Goal: Complete application form

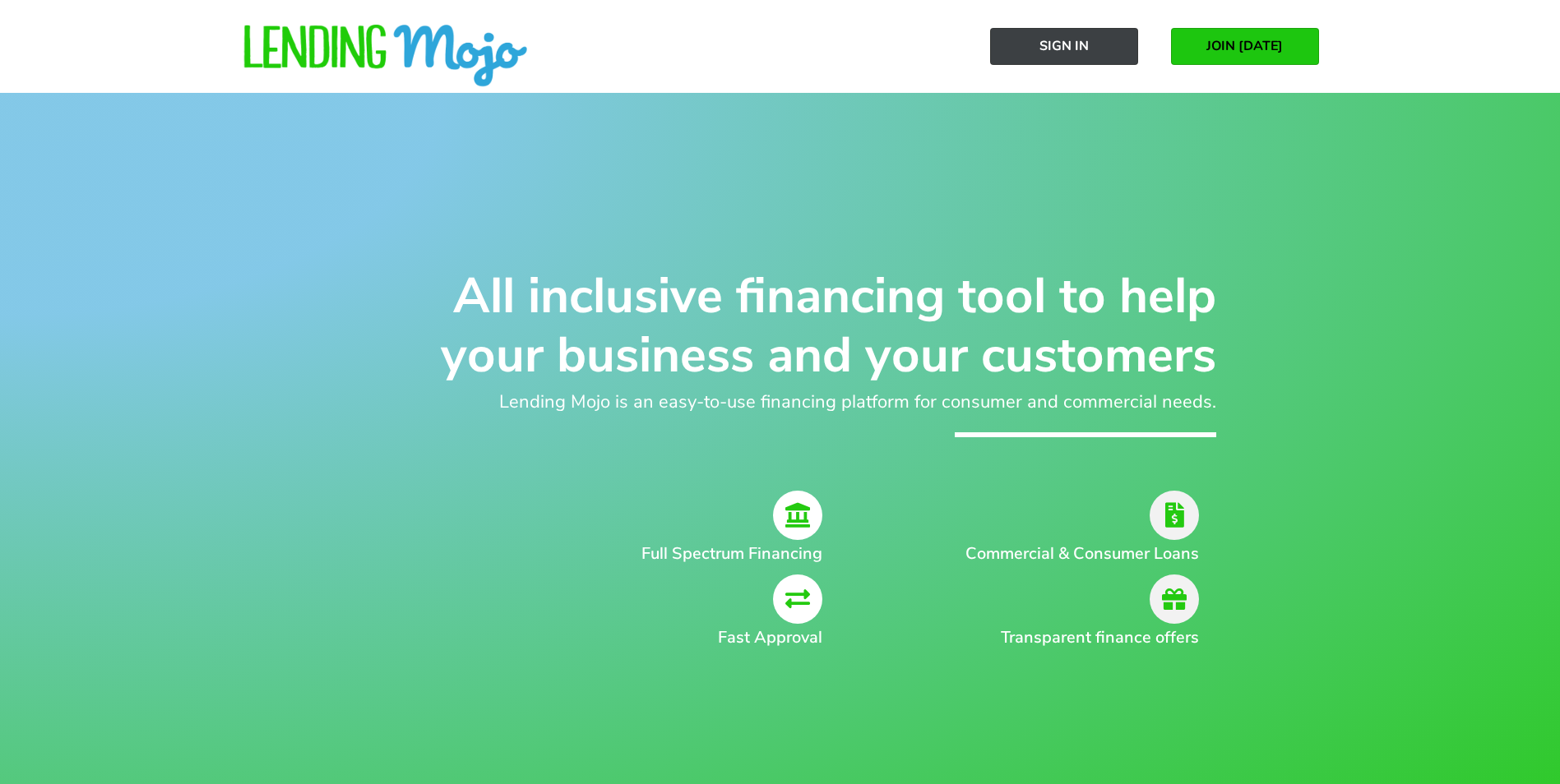
click at [1084, 40] on span "Sign In" at bounding box center [1064, 46] width 49 height 14
click at [1266, 42] on span "JOIN [DATE]" at bounding box center [1244, 46] width 76 height 14
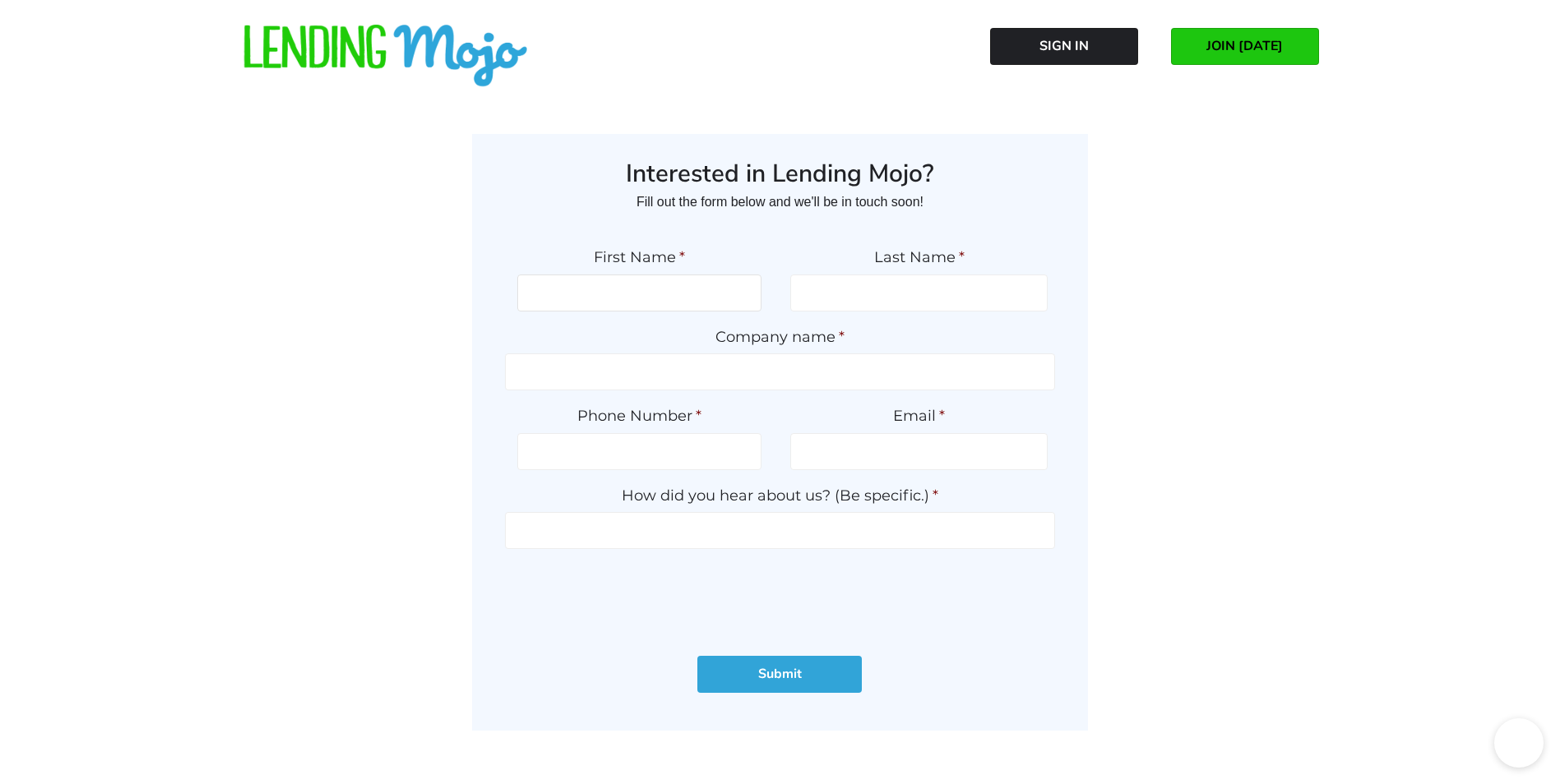
click at [681, 283] on input "First Name *" at bounding box center [639, 292] width 245 height 37
type input "keivan"
type input "castillo"
type input "Kingsman Auto Sales"
type input "(206) 651-0271"
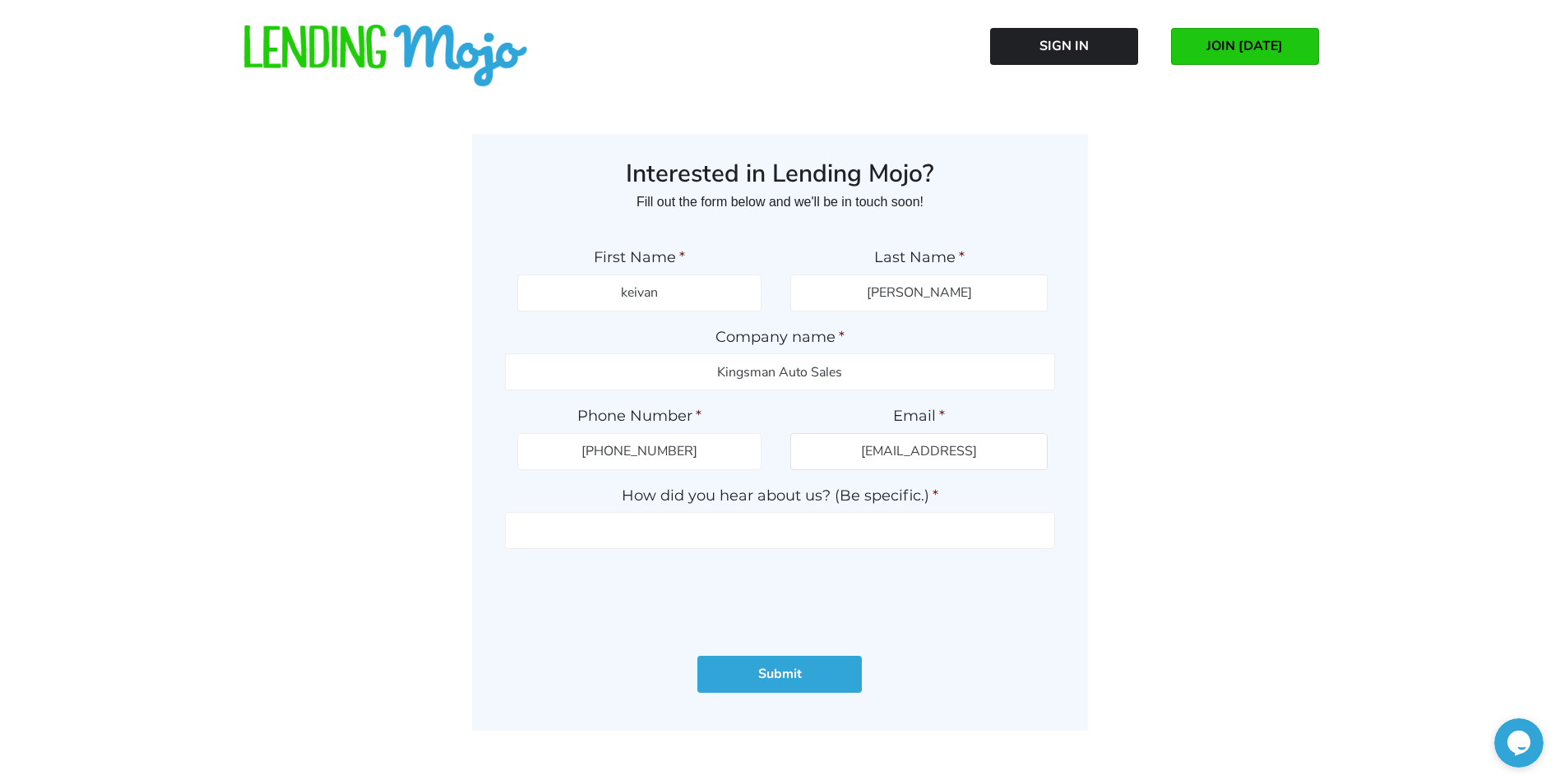
type input "Kingsmanautosales@gmail.com"
type input "r"
type input "asc warranty rep"
click at [808, 664] on input "Submit" at bounding box center [779, 674] width 165 height 37
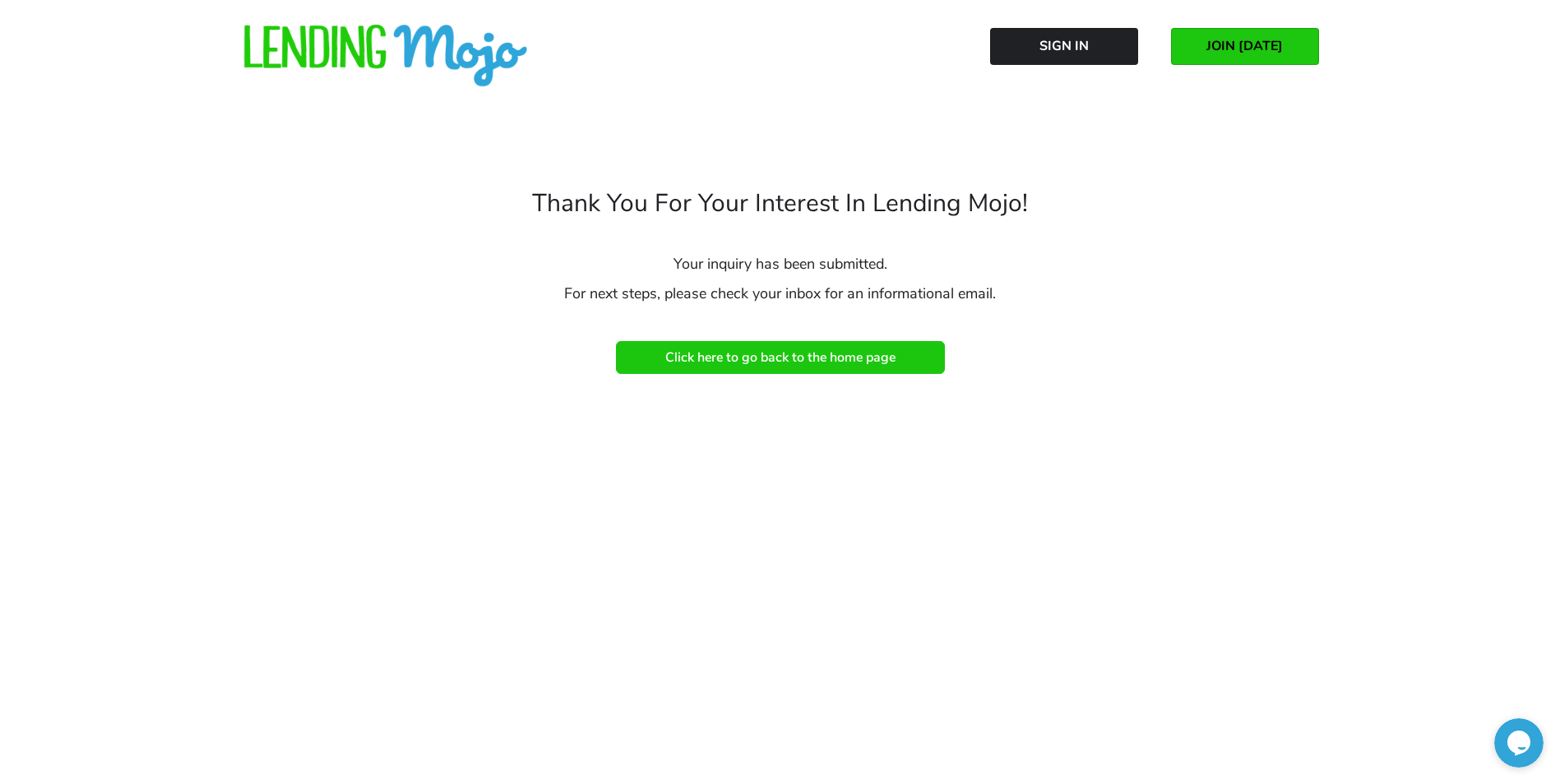
click at [771, 349] on link "Click here to go back to the home page" at bounding box center [780, 357] width 329 height 33
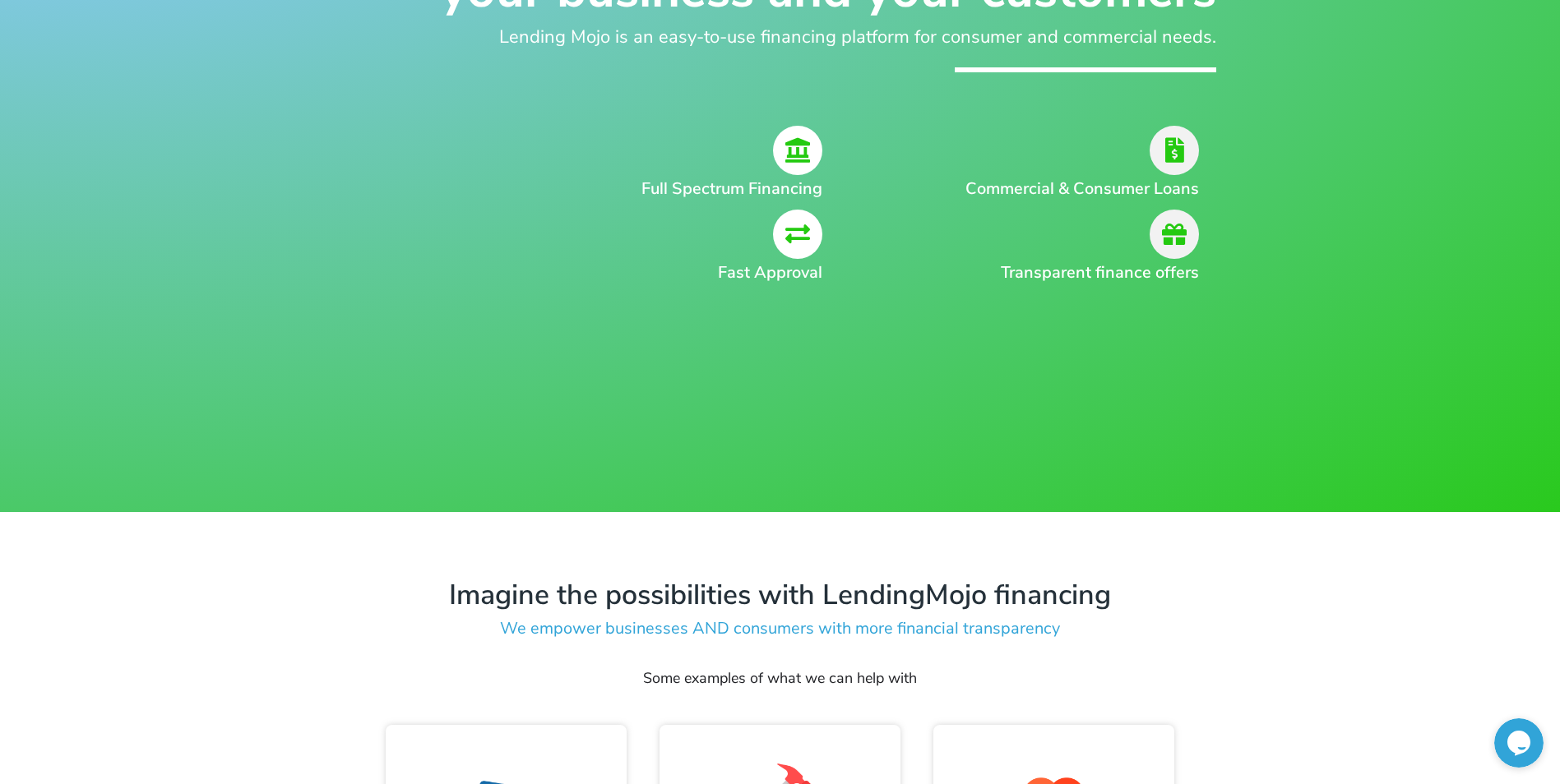
scroll to position [82, 0]
